Goal: Task Accomplishment & Management: Manage account settings

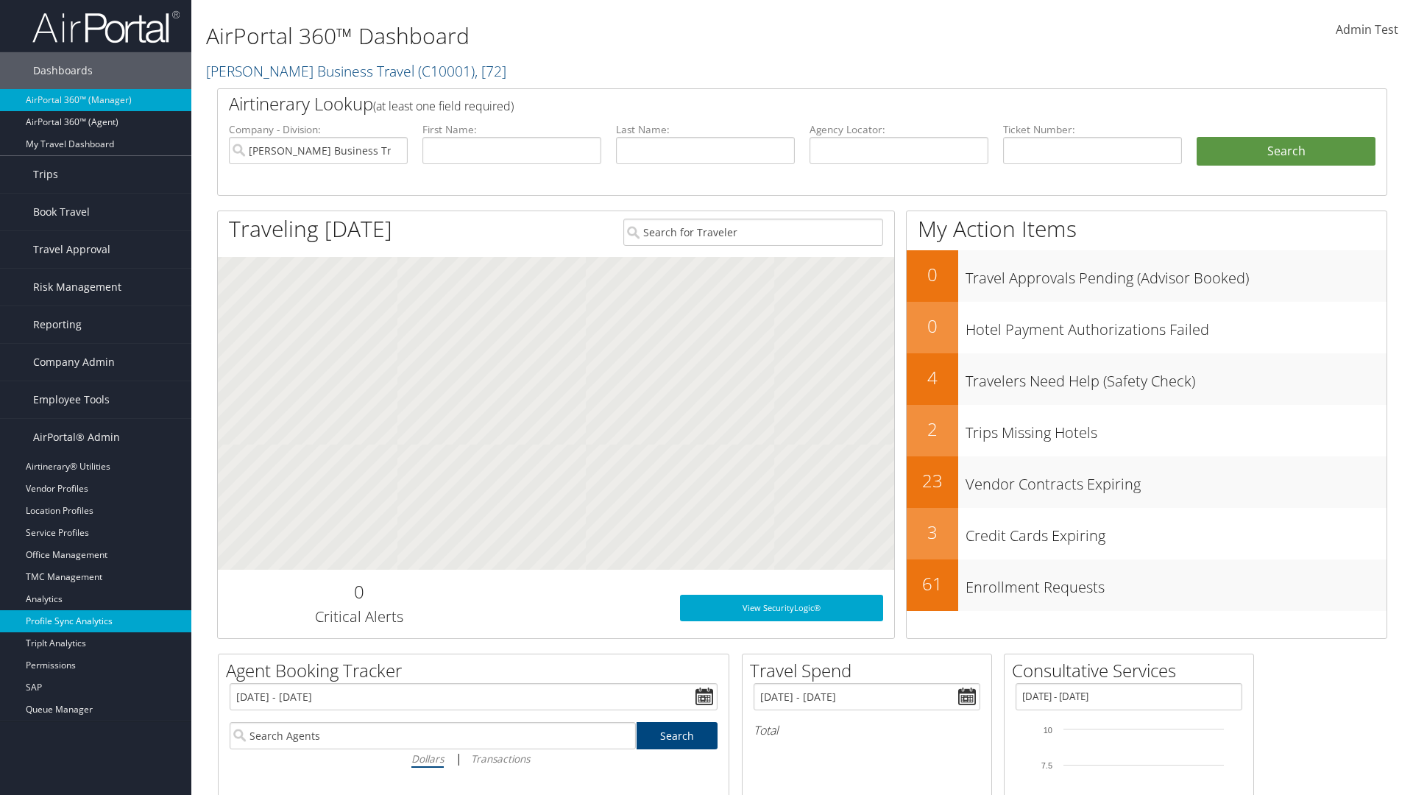
click at [96, 621] on link "Profile Sync Analytics" at bounding box center [95, 621] width 191 height 22
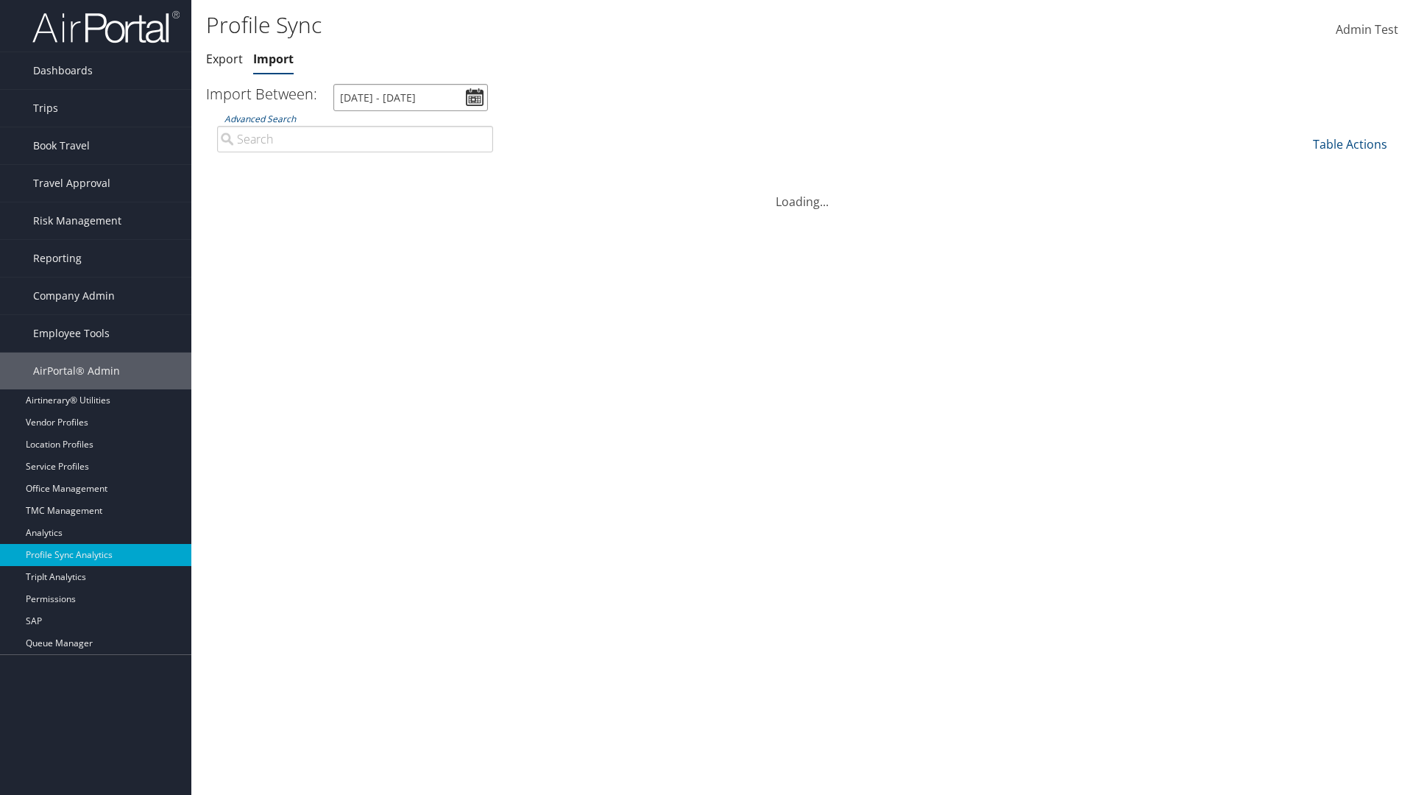
click at [411, 97] on input "[DATE] - [DATE]" at bounding box center [410, 97] width 155 height 27
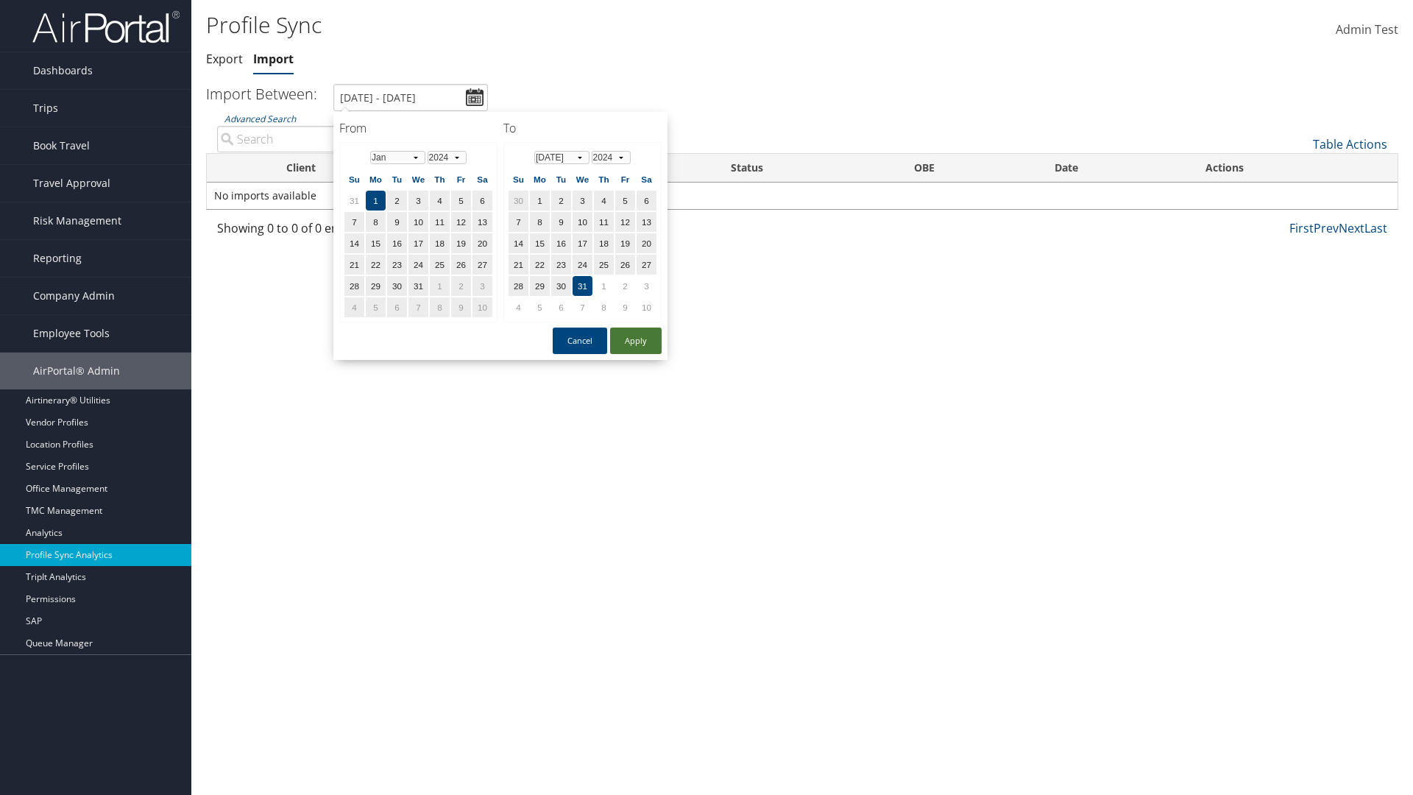
click at [636, 340] on button "Apply" at bounding box center [636, 341] width 52 height 27
type input "1/1/2024 - 7/31/2024"
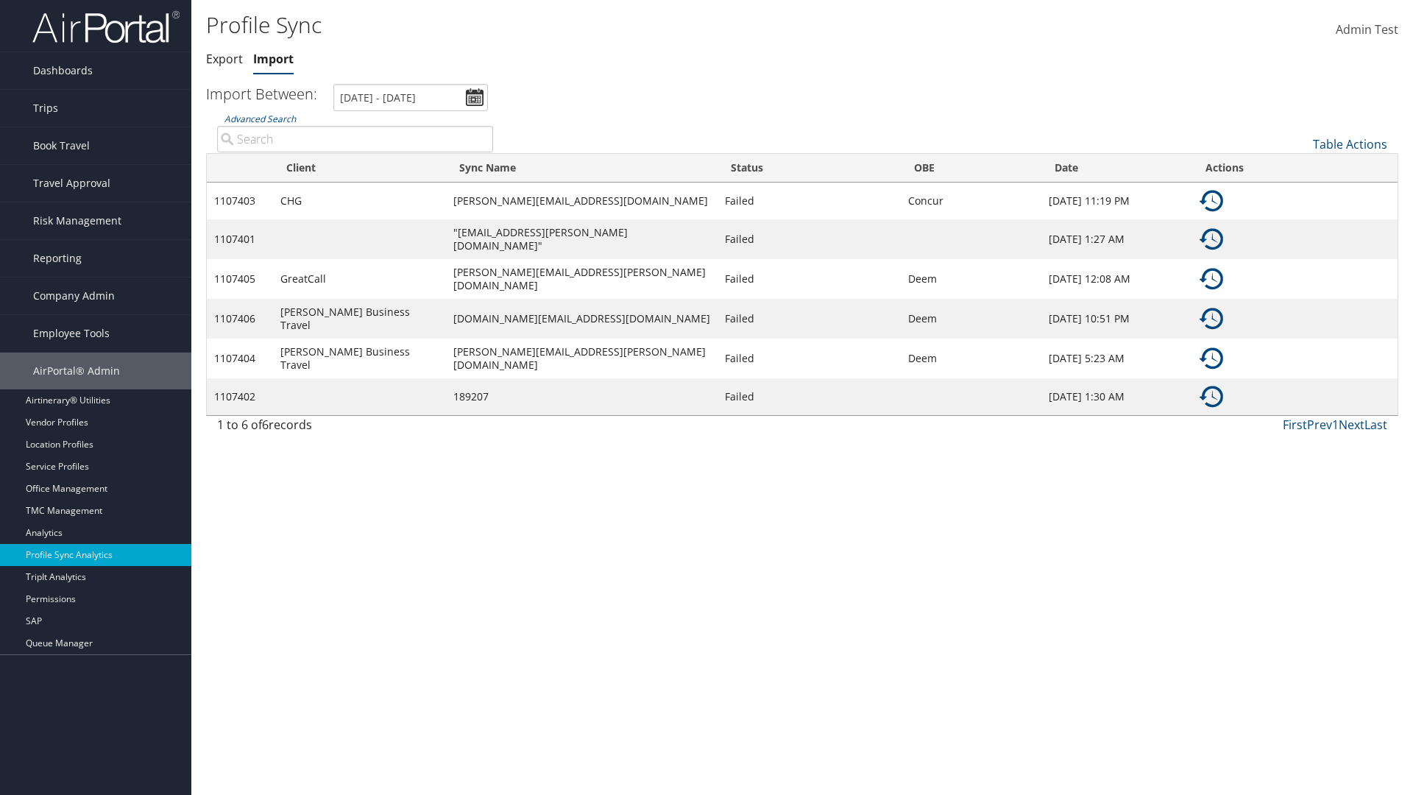
click at [1212, 200] on img at bounding box center [1212, 201] width 24 height 24
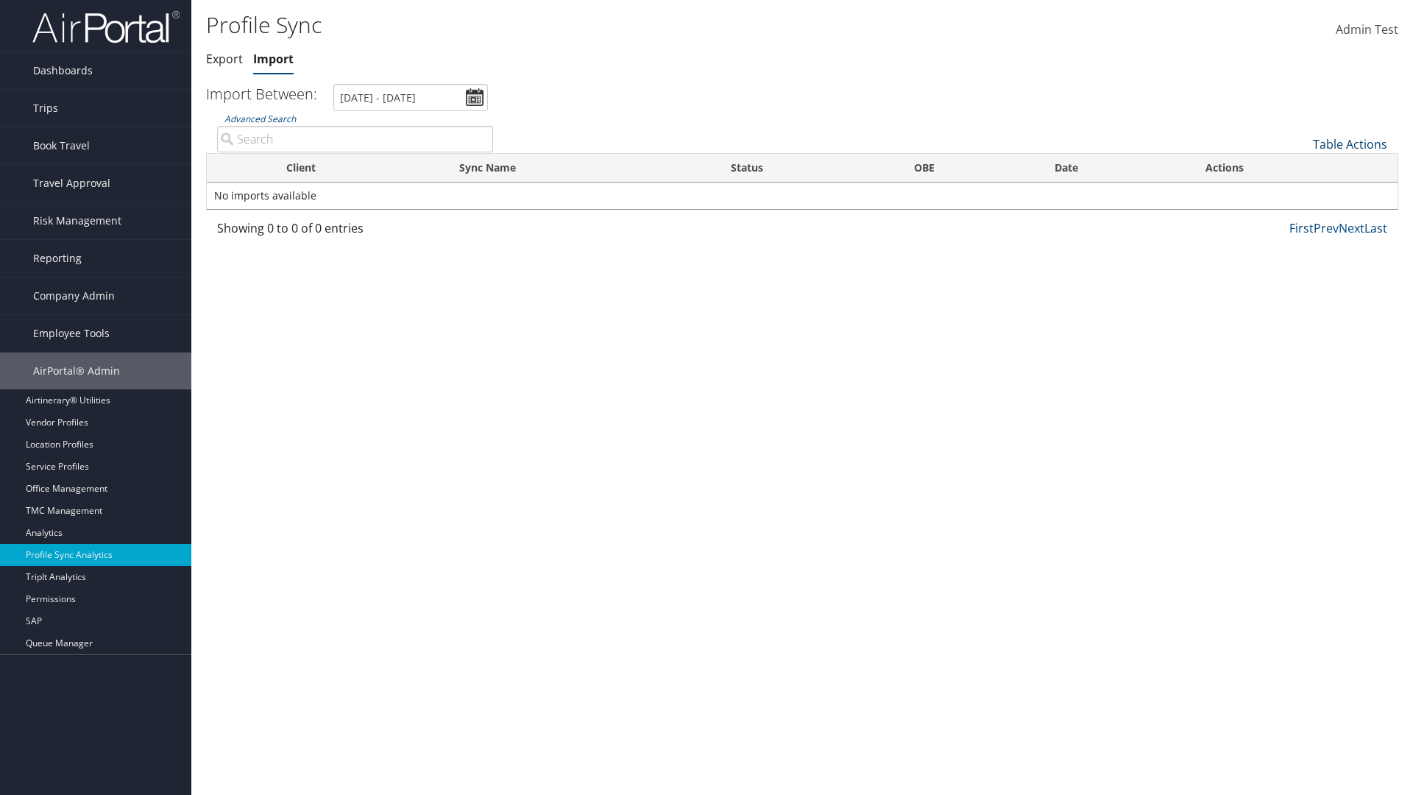
click at [1350, 144] on link "Table Actions" at bounding box center [1350, 144] width 74 height 16
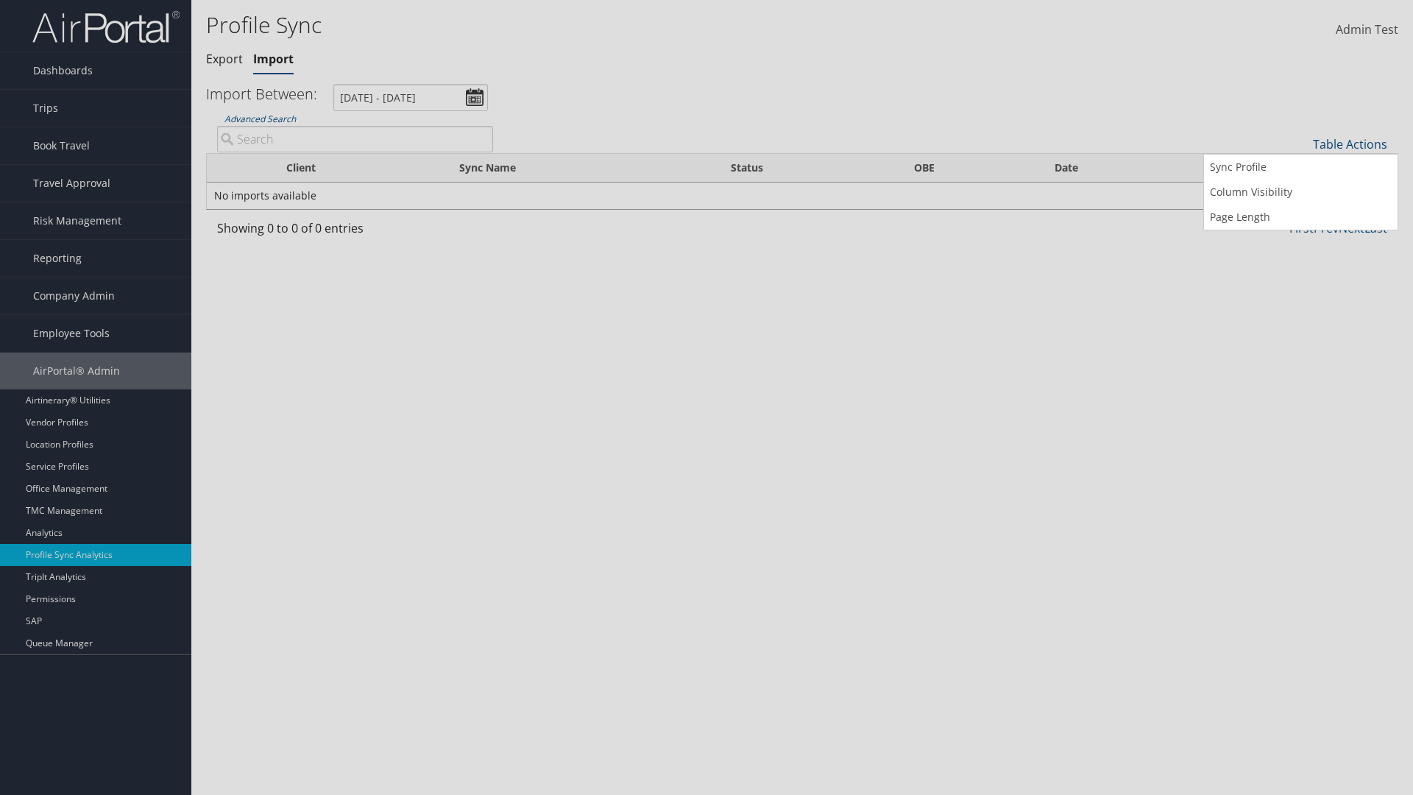
click at [0, 0] on input "User" at bounding box center [0, 0] width 0 height 0
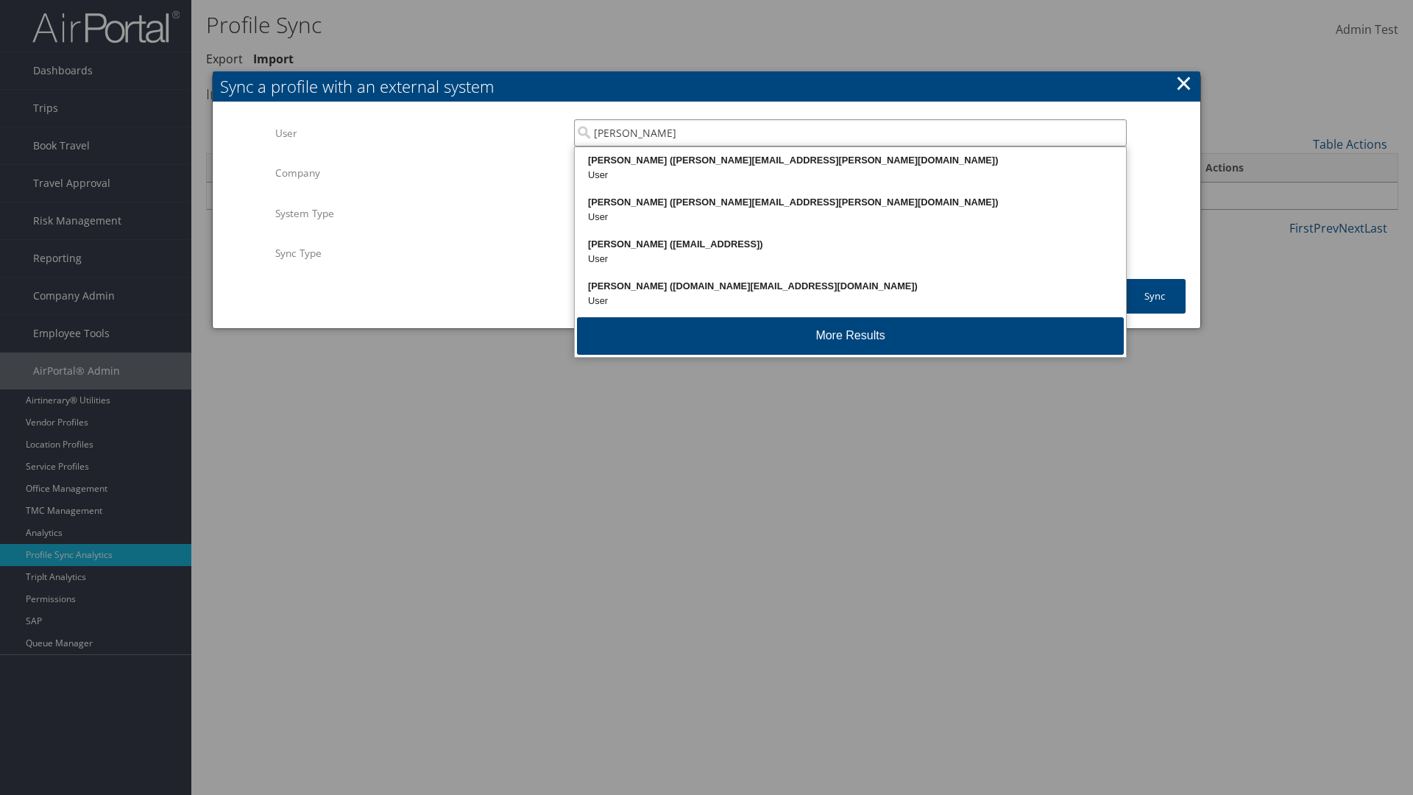
click at [850, 160] on div "Kyle Casazza (kyle.casazza@cbtravel.com)" at bounding box center [850, 160] width 547 height 15
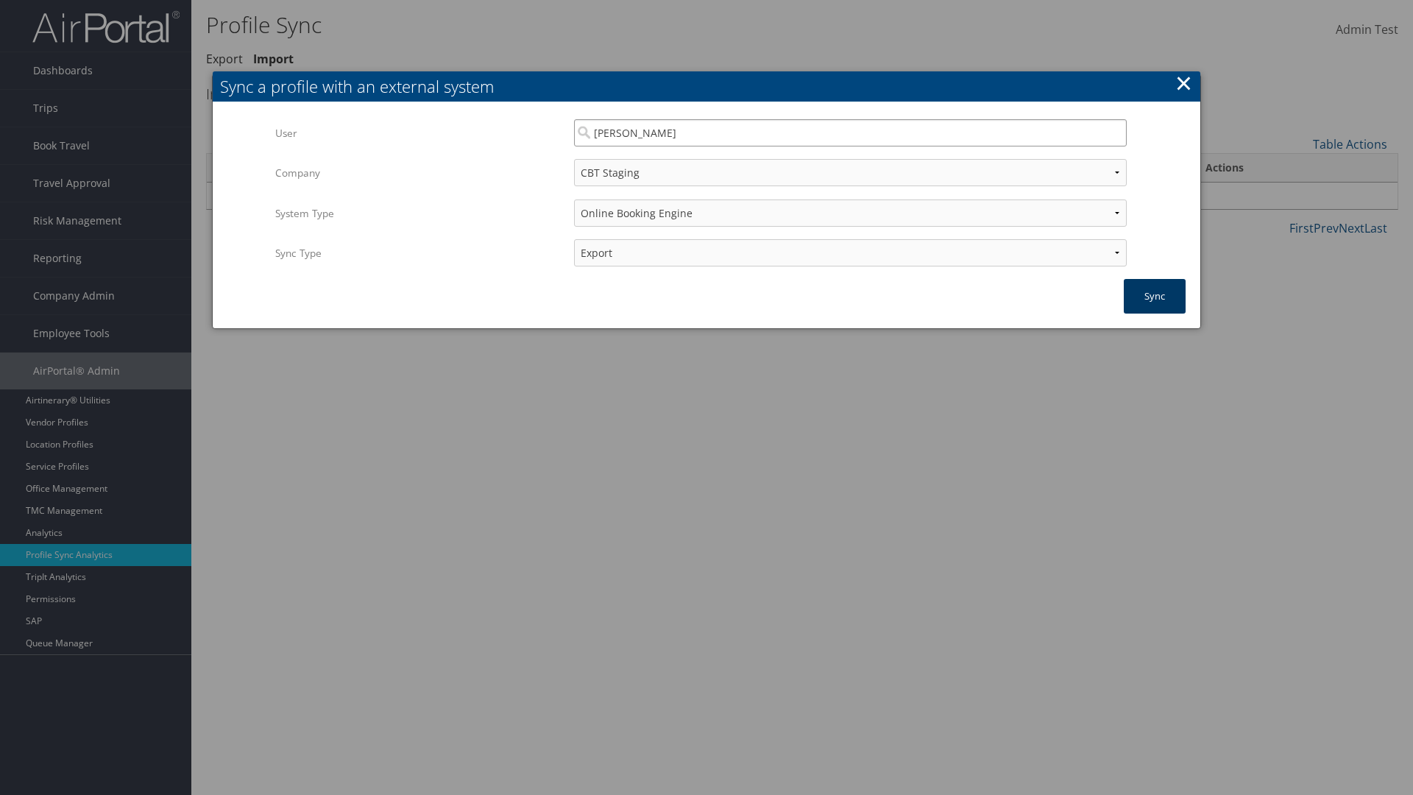
type input "Kyle Casazza"
click at [1155, 296] on button "Sync" at bounding box center [1155, 296] width 62 height 35
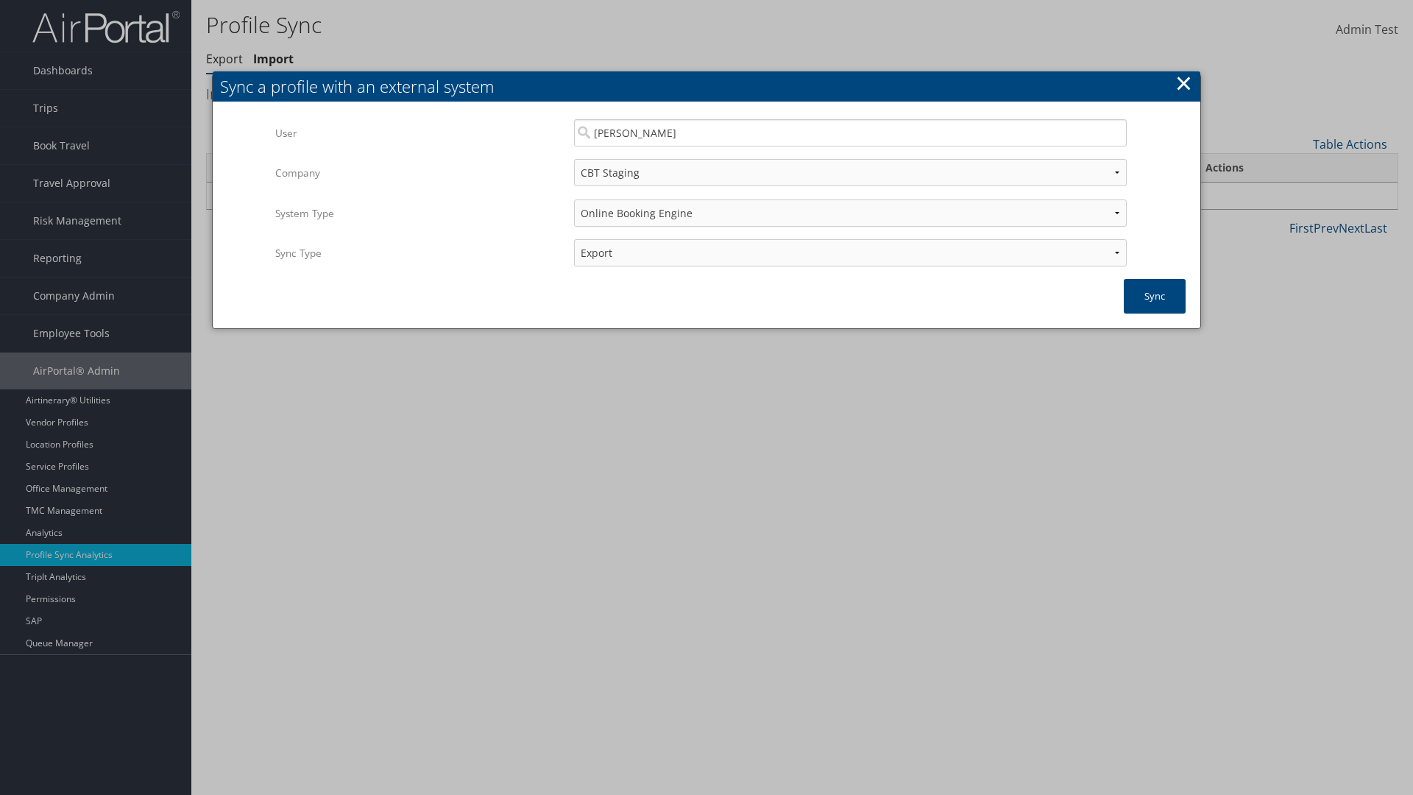
click at [225, 59] on link "Export" at bounding box center [224, 59] width 37 height 16
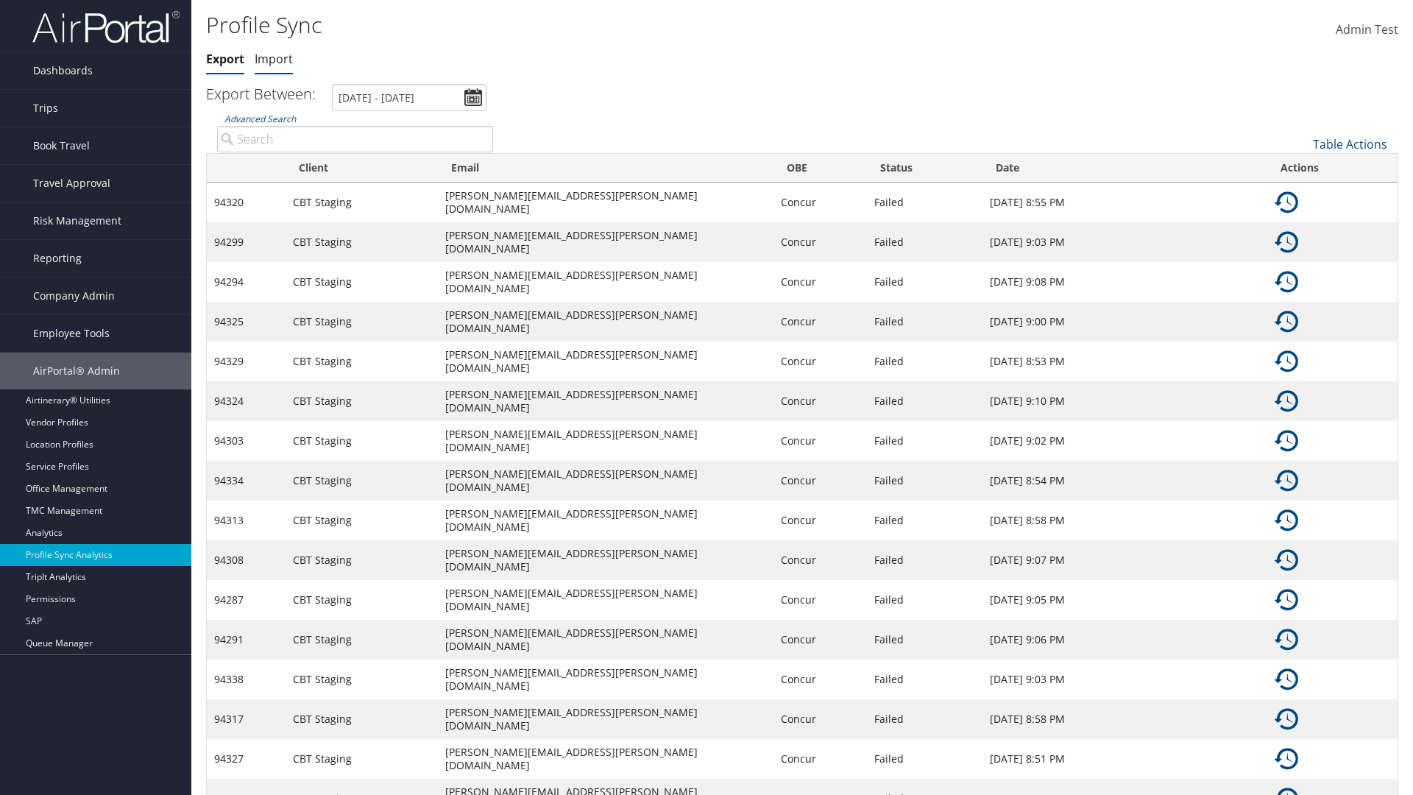
click at [274, 59] on link "Import" at bounding box center [274, 59] width 38 height 16
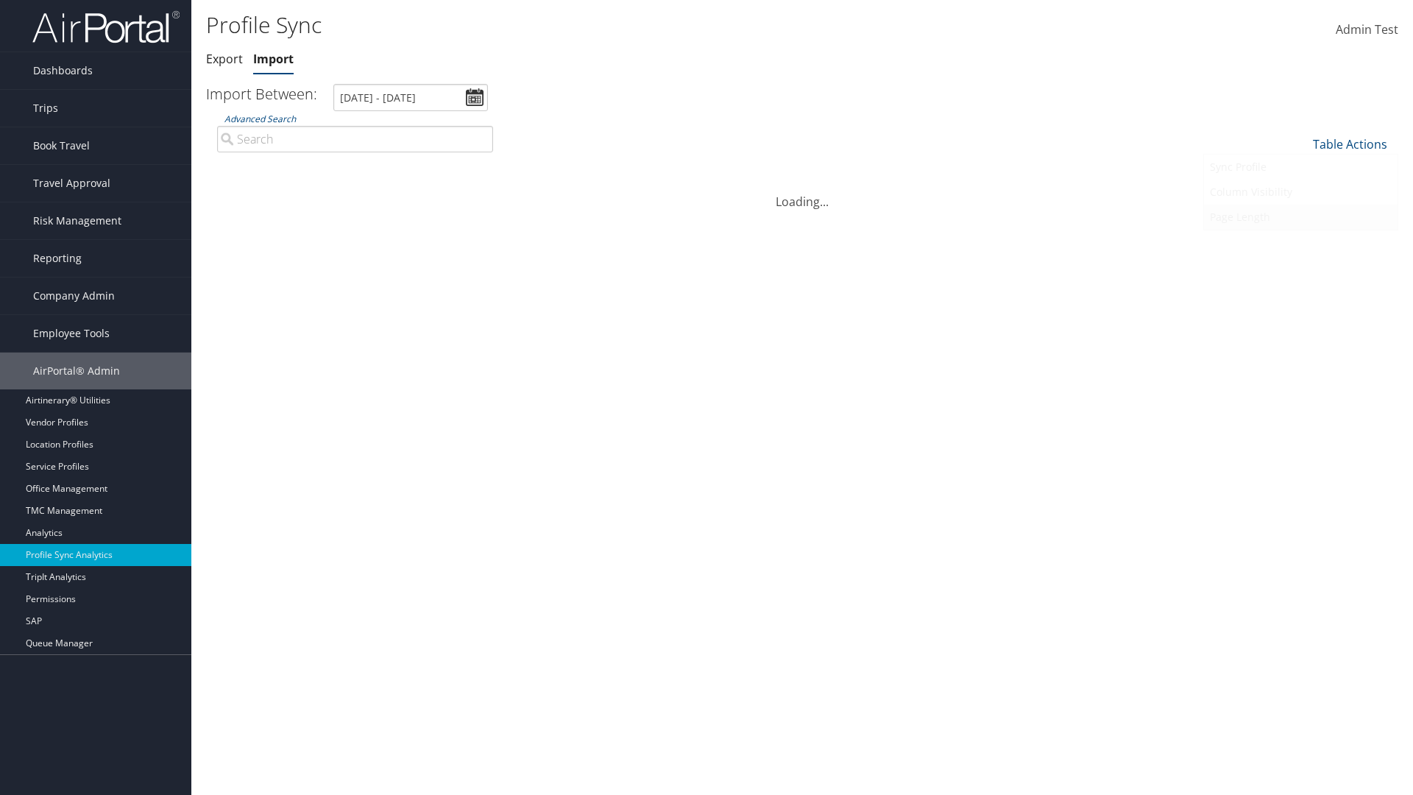
click at [1301, 216] on link "Page Length" at bounding box center [1301, 217] width 194 height 25
click at [1350, 144] on link "Table Actions" at bounding box center [1350, 144] width 74 height 16
click at [1301, 216] on link "Page Length" at bounding box center [1301, 217] width 194 height 25
click at [1350, 144] on link "Table Actions" at bounding box center [1350, 144] width 74 height 16
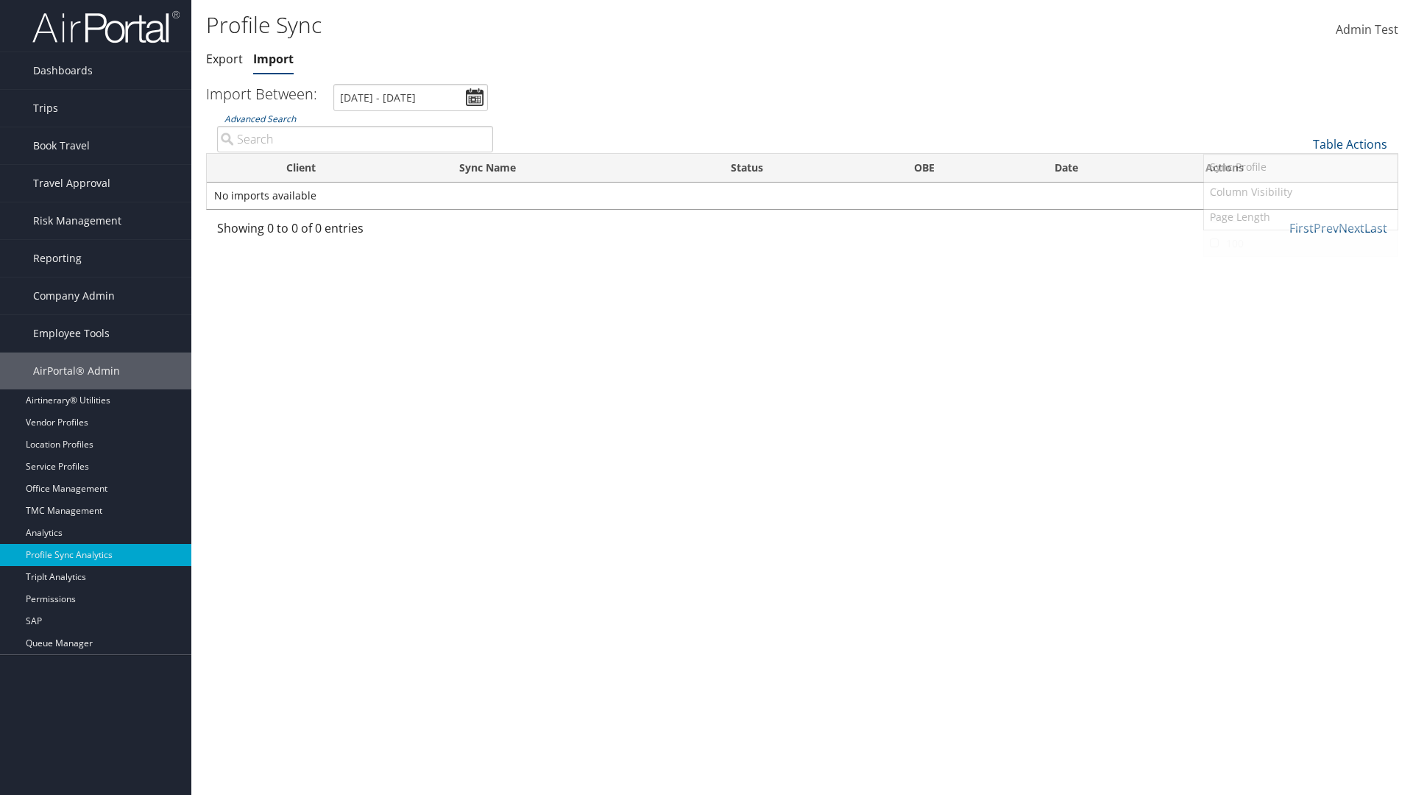
click at [1301, 243] on link "100" at bounding box center [1301, 243] width 194 height 25
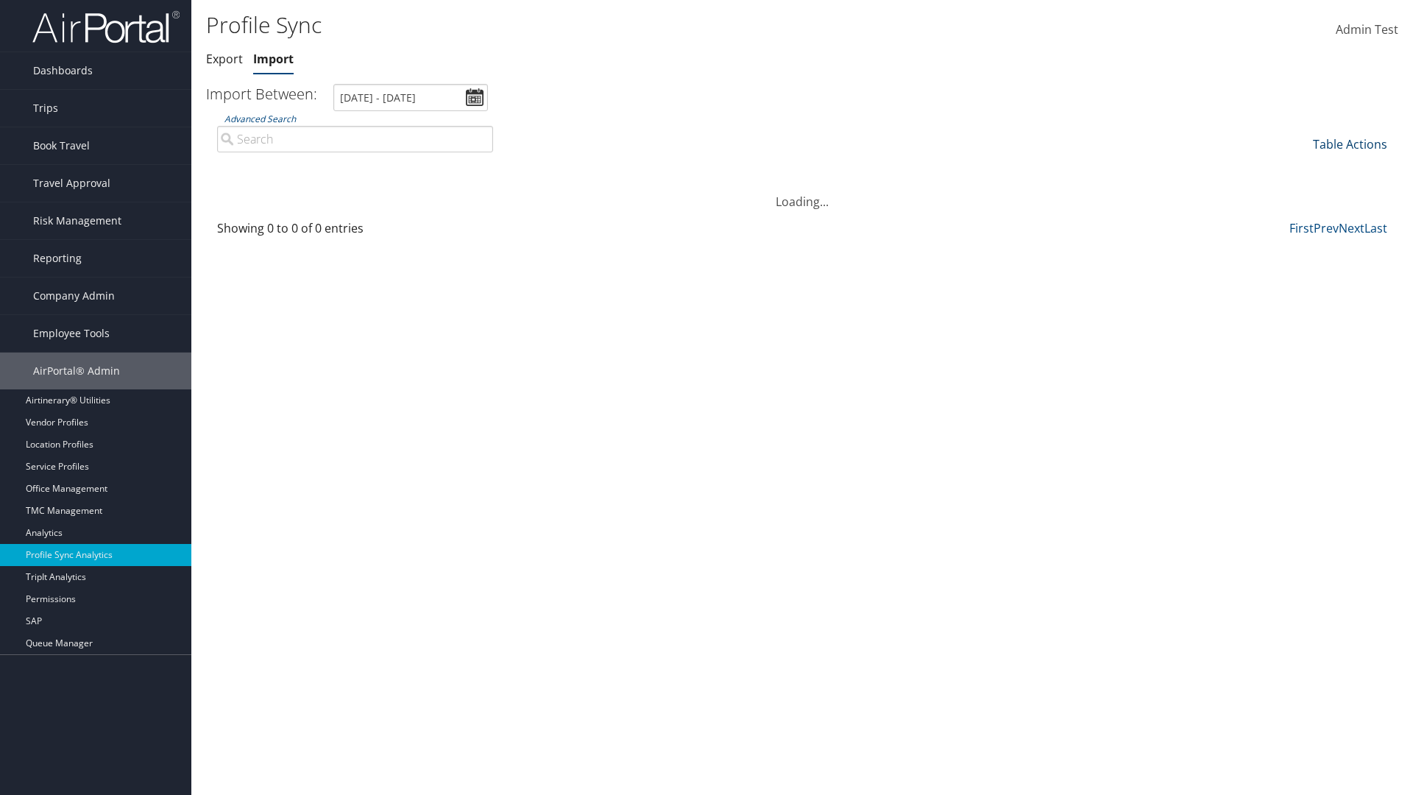
click at [1350, 144] on link "Table Actions" at bounding box center [1350, 144] width 74 height 16
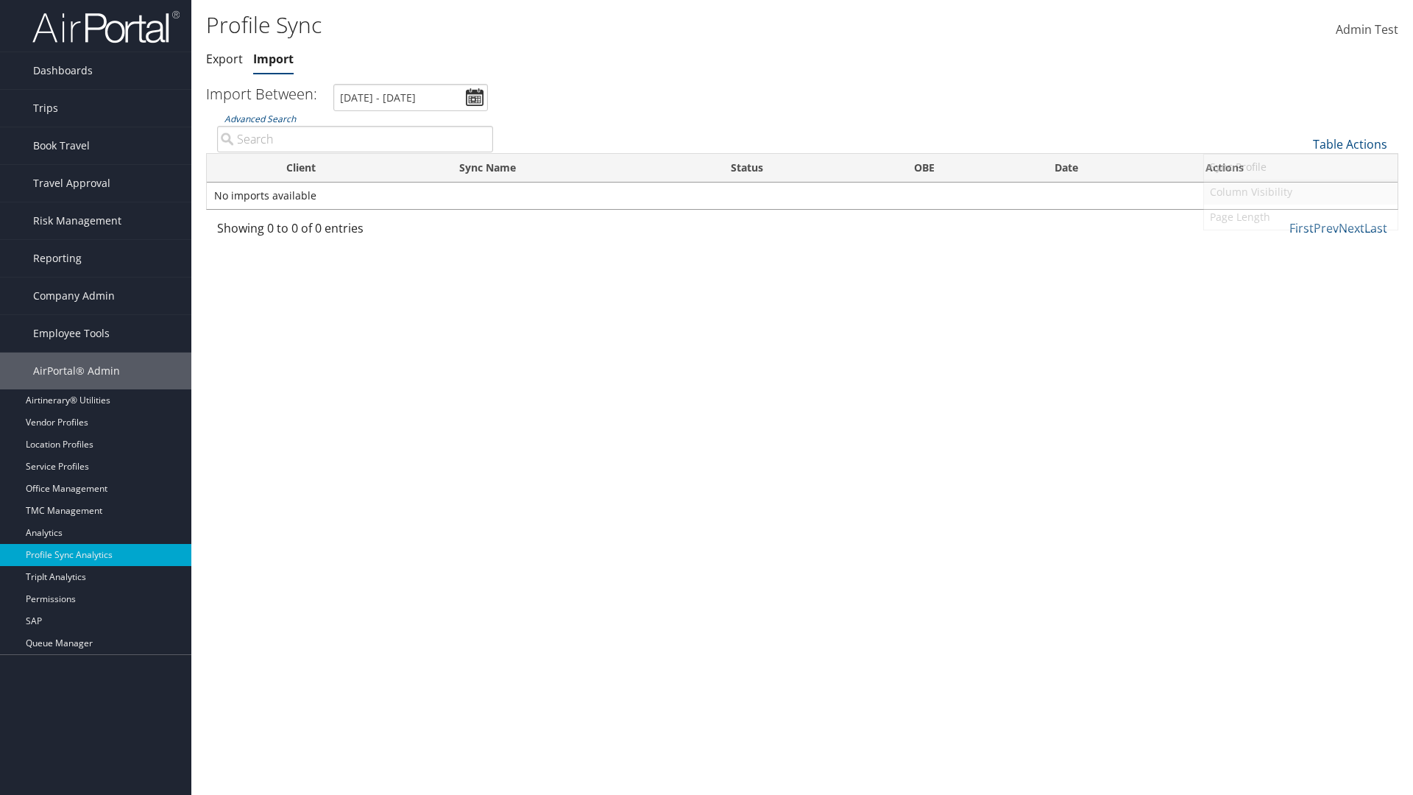
click at [1301, 191] on link "Column Visibility" at bounding box center [1301, 192] width 194 height 25
click at [1301, 193] on link "Client" at bounding box center [1301, 193] width 194 height 25
click at [1301, 218] on link "Sync Name" at bounding box center [1301, 218] width 194 height 25
click at [1301, 243] on link "Status" at bounding box center [1301, 243] width 194 height 25
click at [1301, 268] on link "OBE" at bounding box center [1301, 268] width 194 height 25
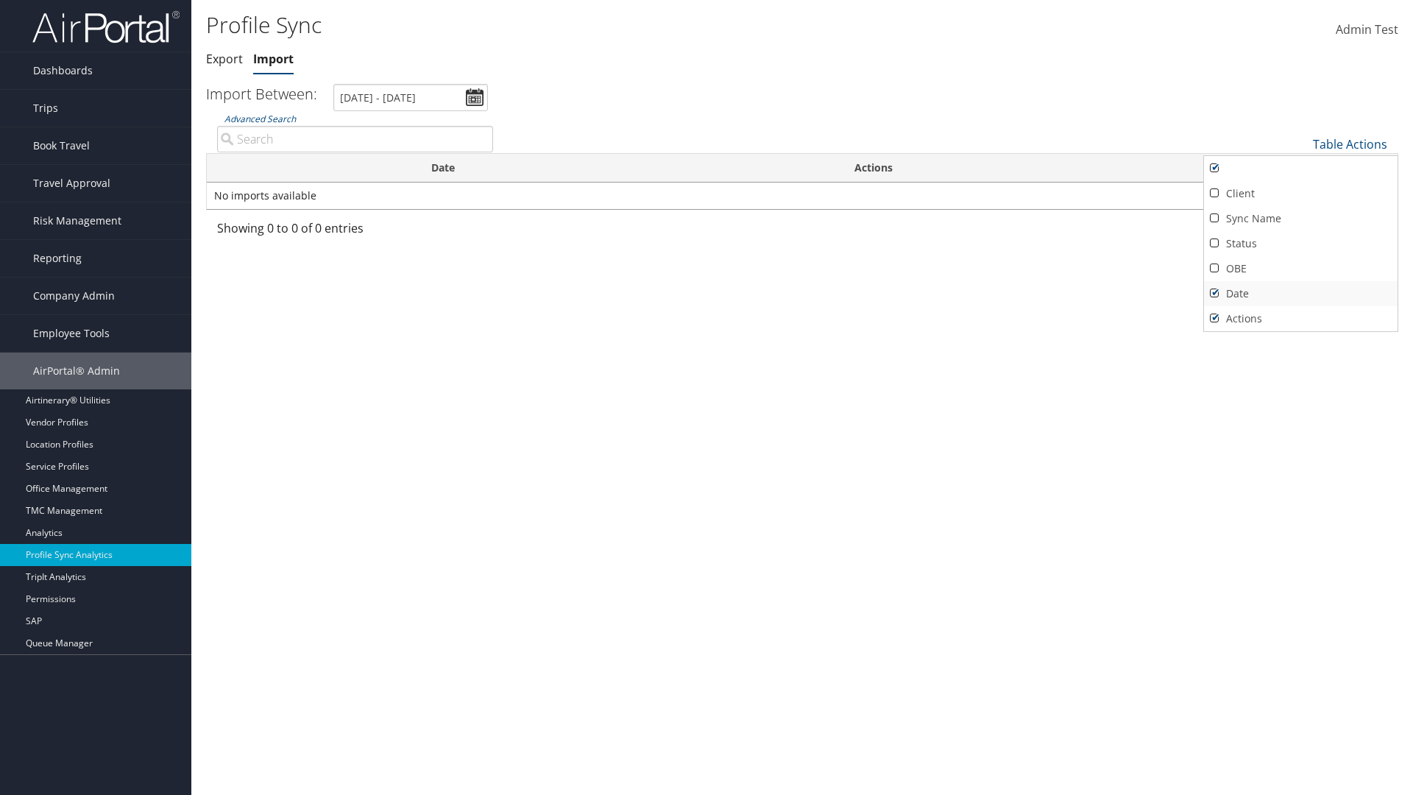
click at [1301, 293] on link "Date" at bounding box center [1301, 293] width 194 height 25
click at [1301, 318] on link "Actions" at bounding box center [1301, 318] width 194 height 25
click at [1301, 193] on link "Client" at bounding box center [1301, 193] width 194 height 25
click at [1301, 218] on link "Sync Name" at bounding box center [1301, 218] width 194 height 25
click at [1301, 243] on link "Status" at bounding box center [1301, 243] width 194 height 25
